Goal: Obtain resource: Download file/media

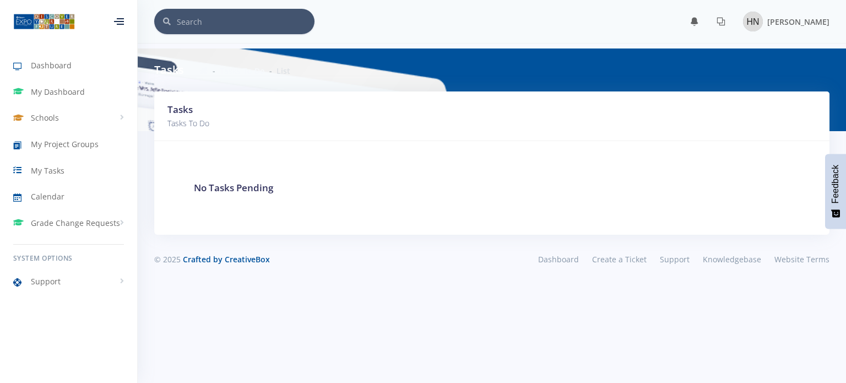
scroll to position [8, 8]
click at [65, 140] on span "My Project Groups" at bounding box center [65, 144] width 68 height 12
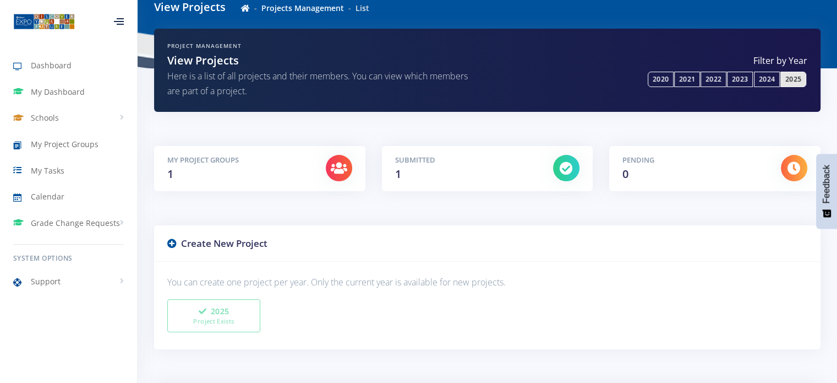
scroll to position [110, 0]
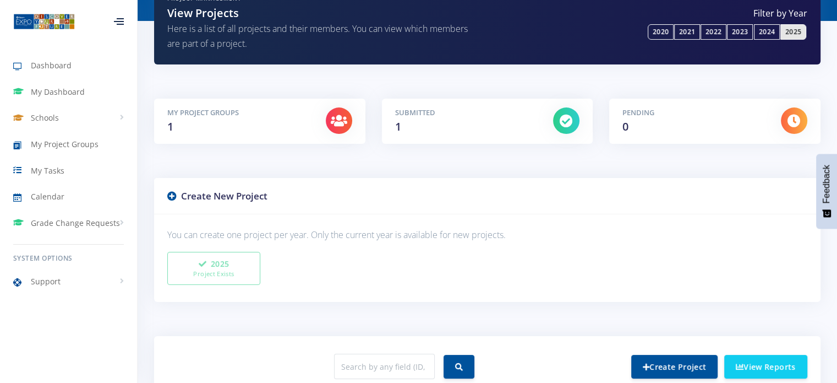
click at [423, 121] on div "Submitted 1" at bounding box center [466, 121] width 159 height 28
drag, startPoint x: 372, startPoint y: 83, endPoint x: 433, endPoint y: 154, distance: 93.3
click at [372, 85] on div "Project Management View Projects Here is a list of all projects and their membe…" at bounding box center [488, 298] width 700 height 635
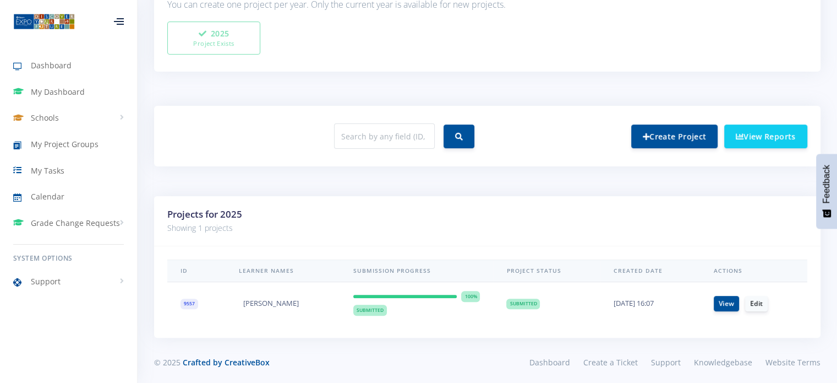
scroll to position [343, 0]
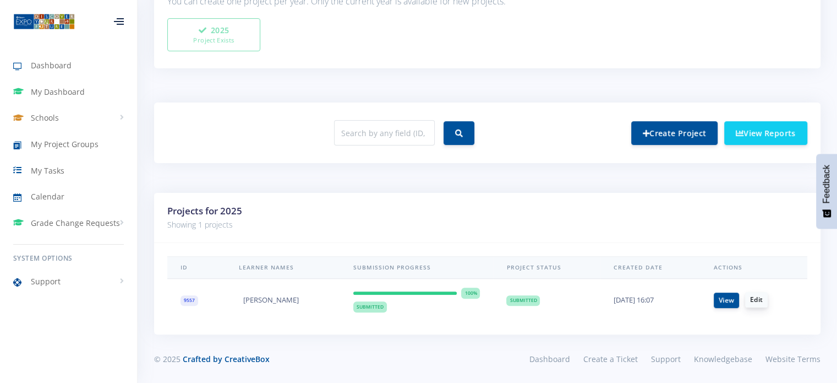
click at [762, 301] on link "Edit" at bounding box center [756, 299] width 23 height 15
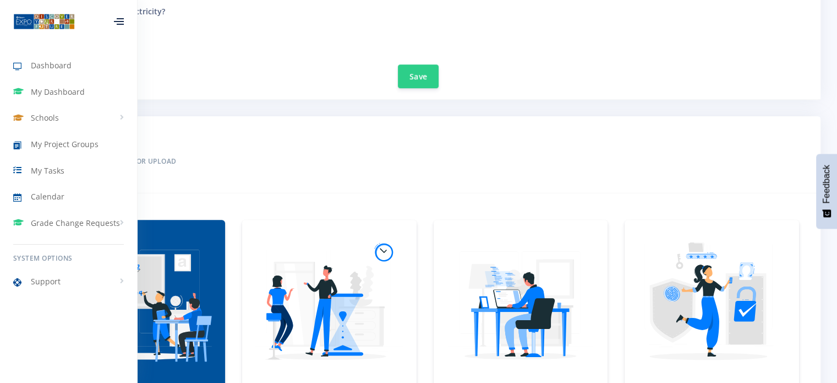
scroll to position [771, 0]
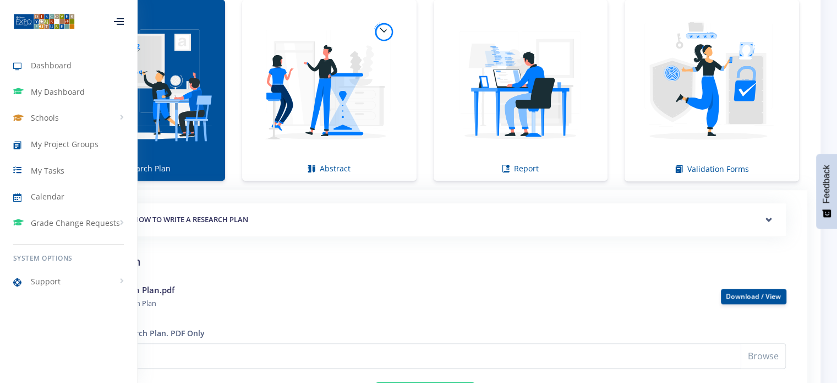
click at [114, 25] on div at bounding box center [119, 21] width 10 height 7
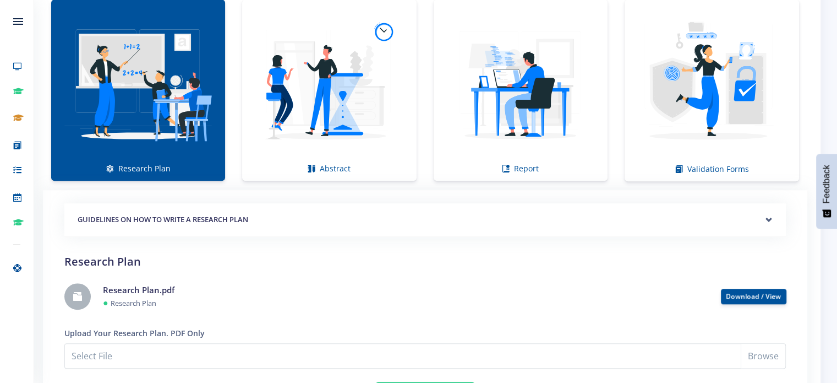
click at [147, 88] on img at bounding box center [138, 84] width 156 height 156
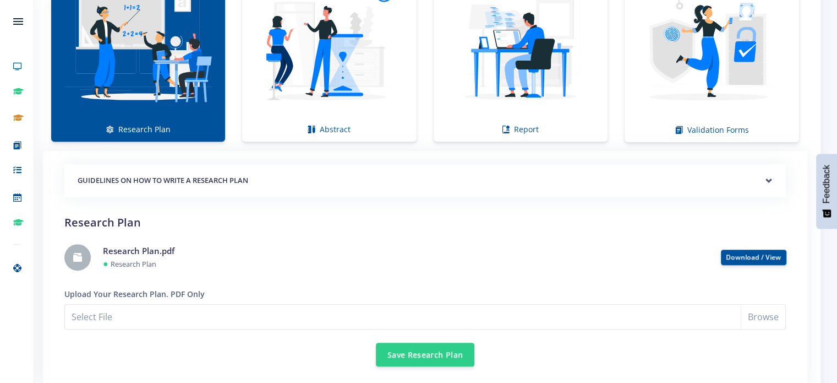
scroll to position [826, 0]
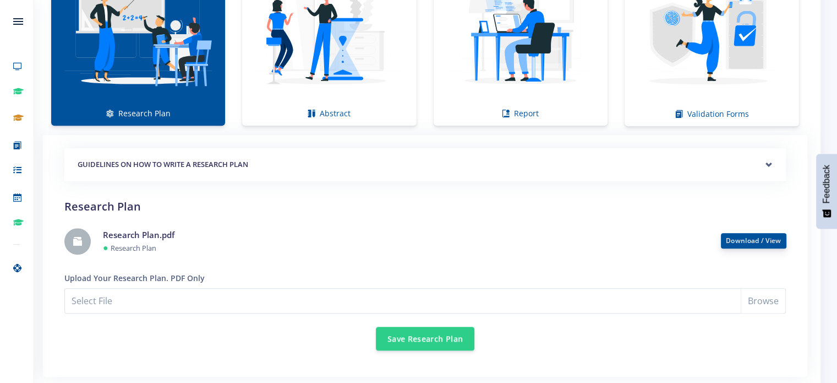
click at [768, 241] on link "Download / View" at bounding box center [754, 240] width 56 height 9
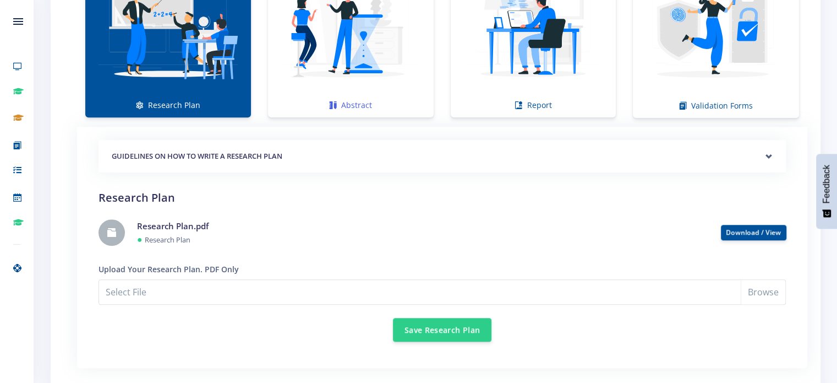
scroll to position [8, 8]
click at [390, 64] on img at bounding box center [351, 25] width 148 height 148
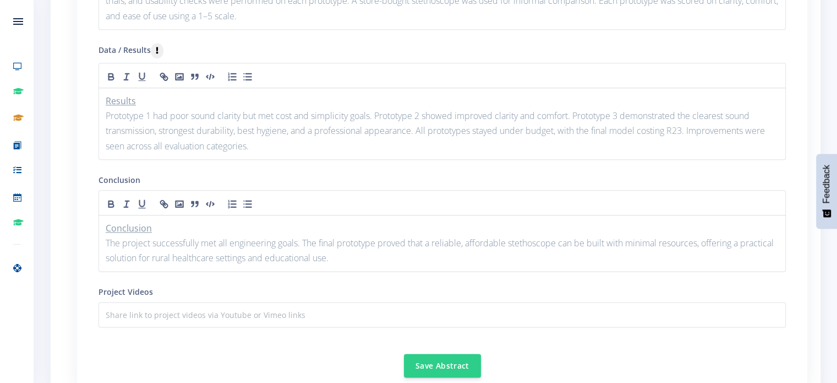
scroll to position [1602, 0]
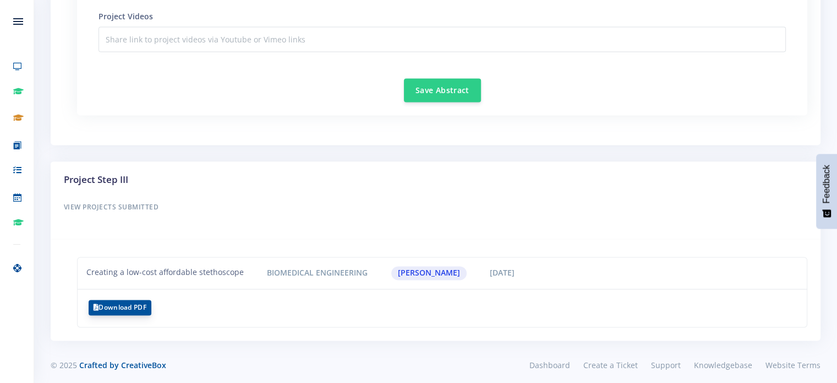
click at [129, 299] on button "Download PDF" at bounding box center [120, 306] width 63 height 15
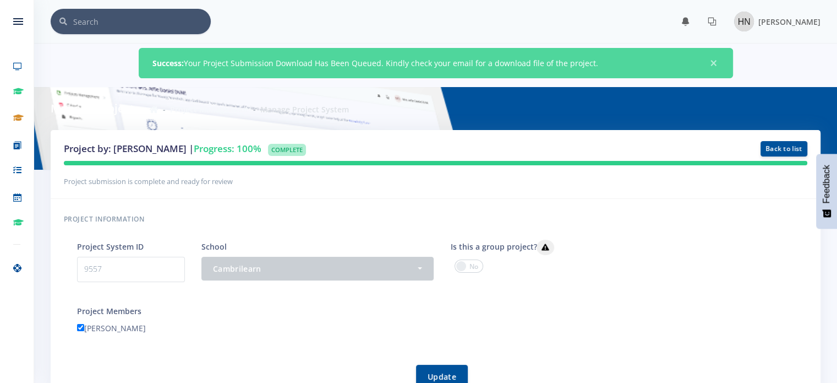
scroll to position [8, 8]
